Goal: Task Accomplishment & Management: Manage account settings

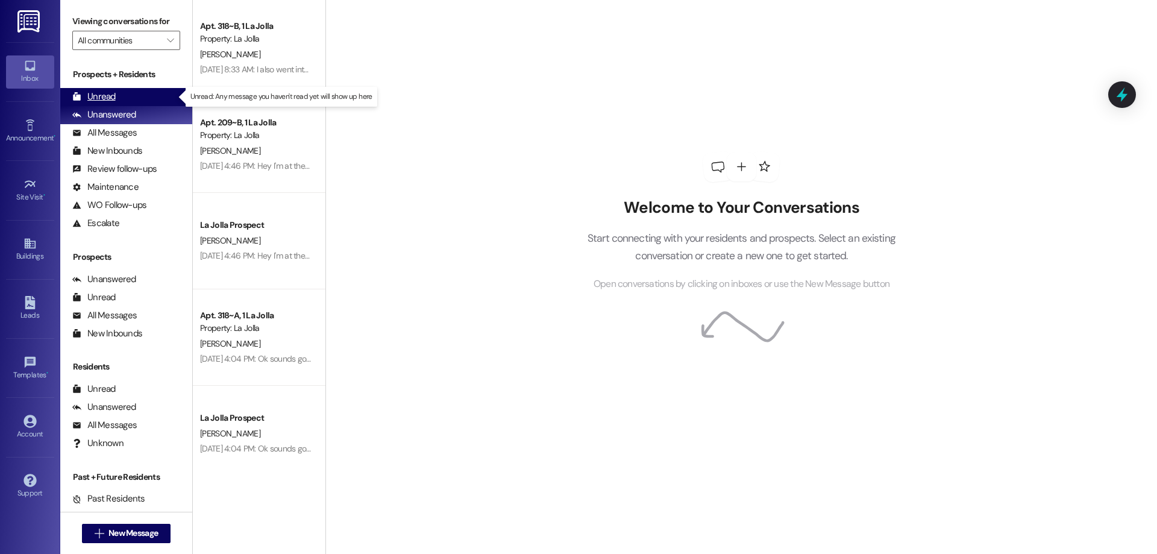
click at [135, 102] on div "Unread (0)" at bounding box center [126, 97] width 132 height 18
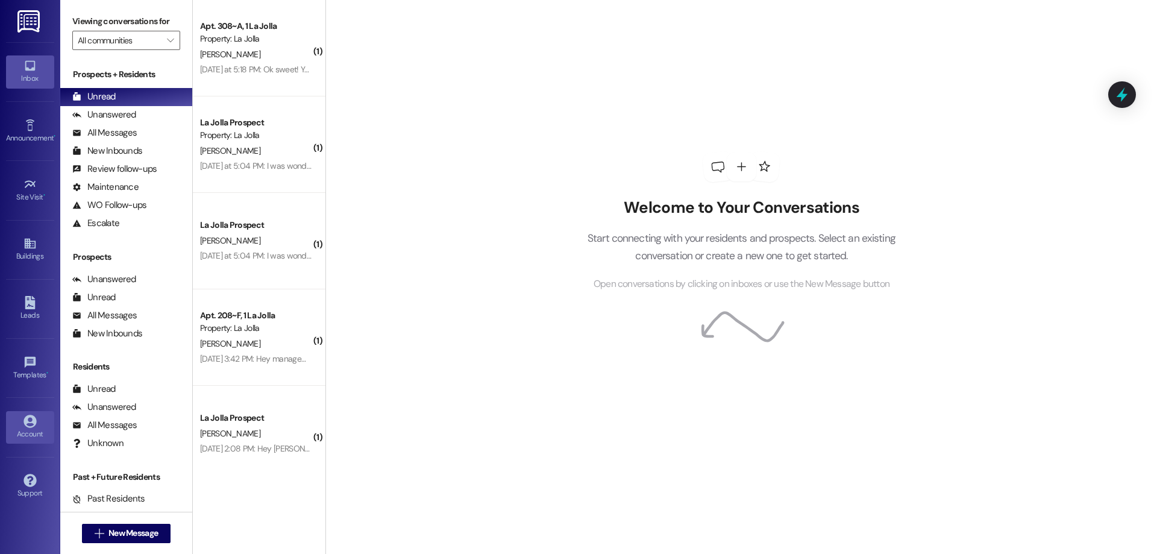
click at [42, 431] on div "Account" at bounding box center [30, 434] width 60 height 12
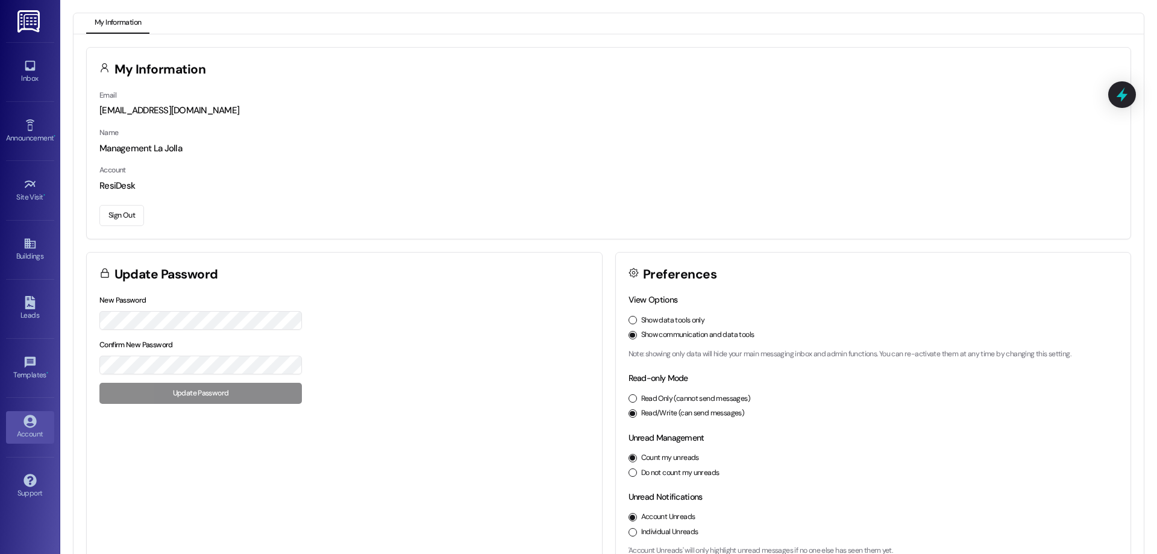
click at [112, 217] on button "Sign Out" at bounding box center [121, 215] width 45 height 21
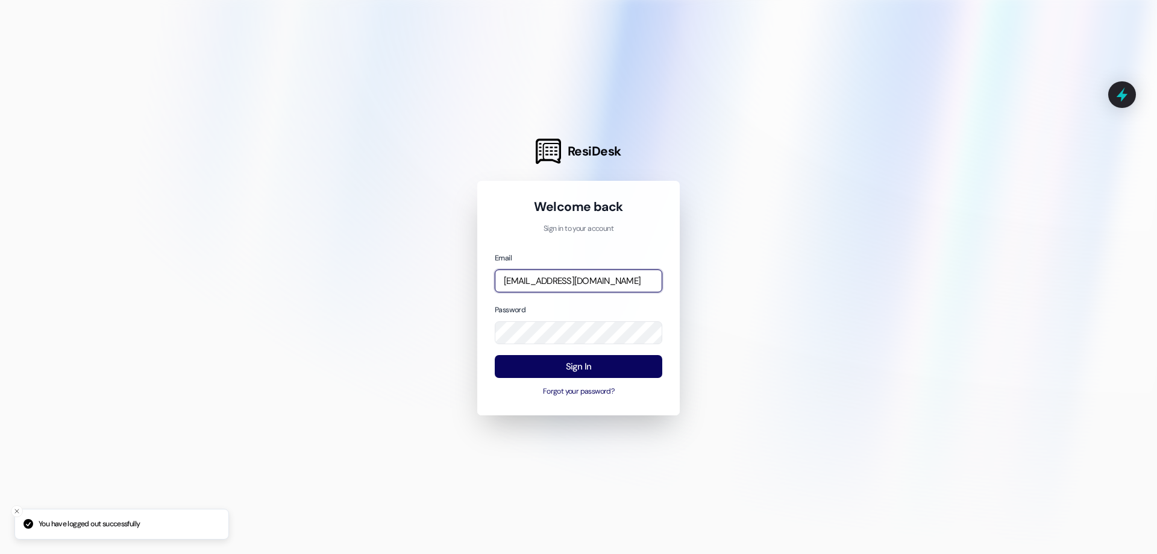
click at [589, 278] on input "[EMAIL_ADDRESS][DOMAIN_NAME]" at bounding box center [578, 280] width 167 height 23
drag, startPoint x: 799, startPoint y: 145, endPoint x: 578, endPoint y: 71, distance: 232.4
click at [790, 140] on div at bounding box center [578, 277] width 1157 height 554
